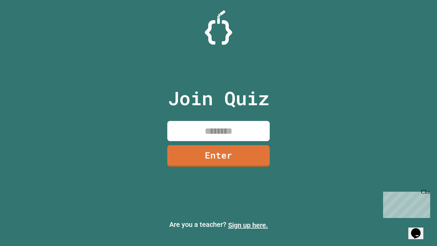
click at [248, 225] on link "Sign up here." at bounding box center [248, 225] width 40 height 8
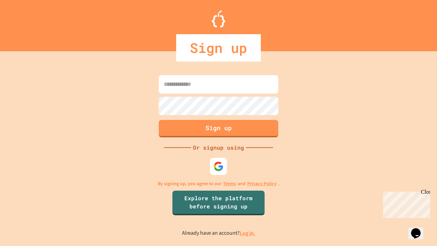
click at [248, 233] on link "Log in." at bounding box center [247, 232] width 16 height 7
